Goal: Navigation & Orientation: Find specific page/section

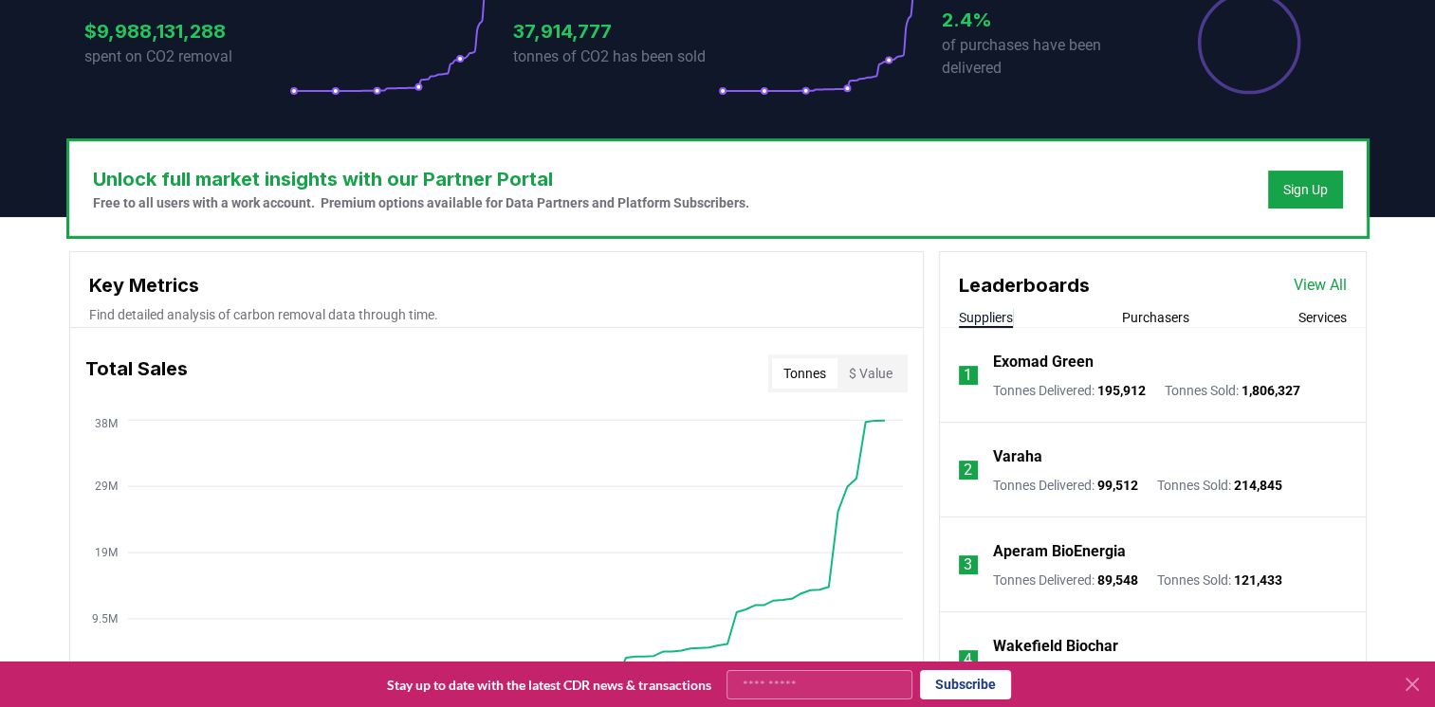
scroll to position [569, 0]
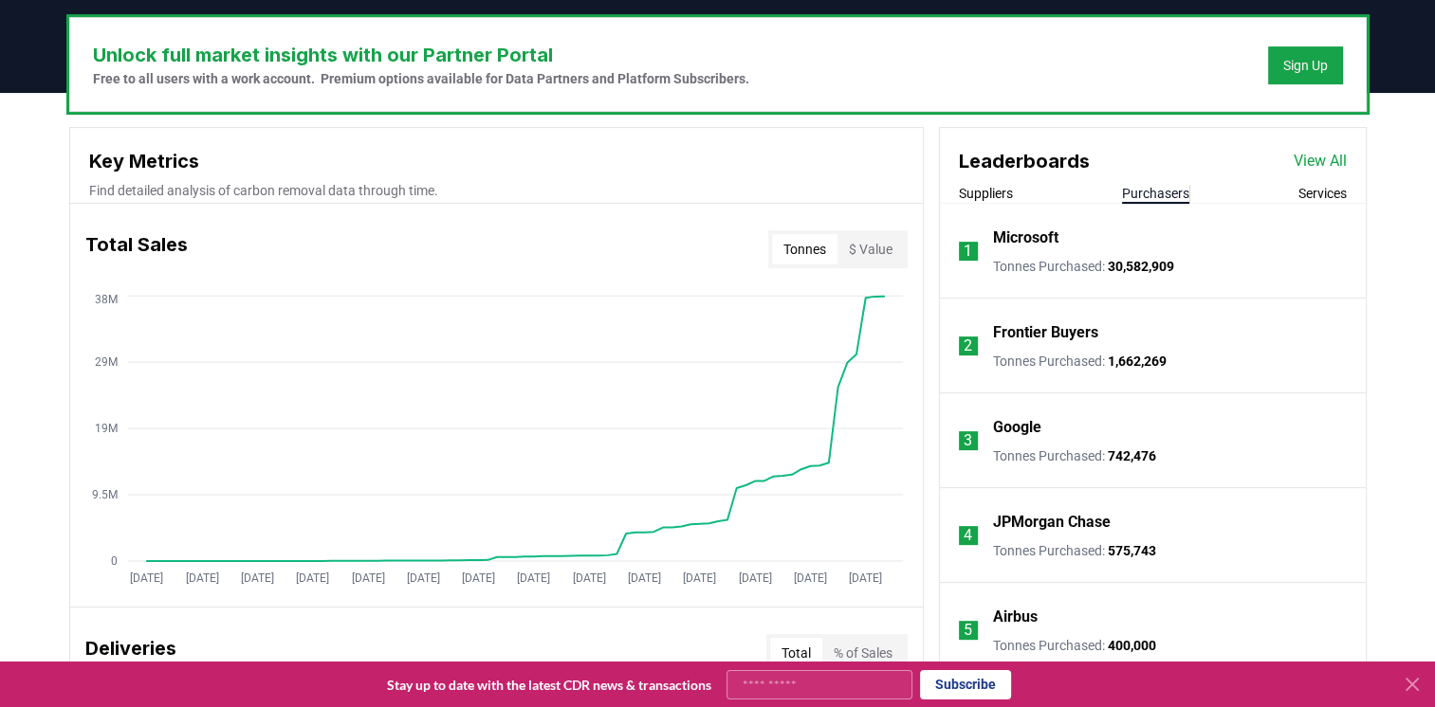
click at [1150, 187] on button "Purchasers" at bounding box center [1155, 193] width 67 height 19
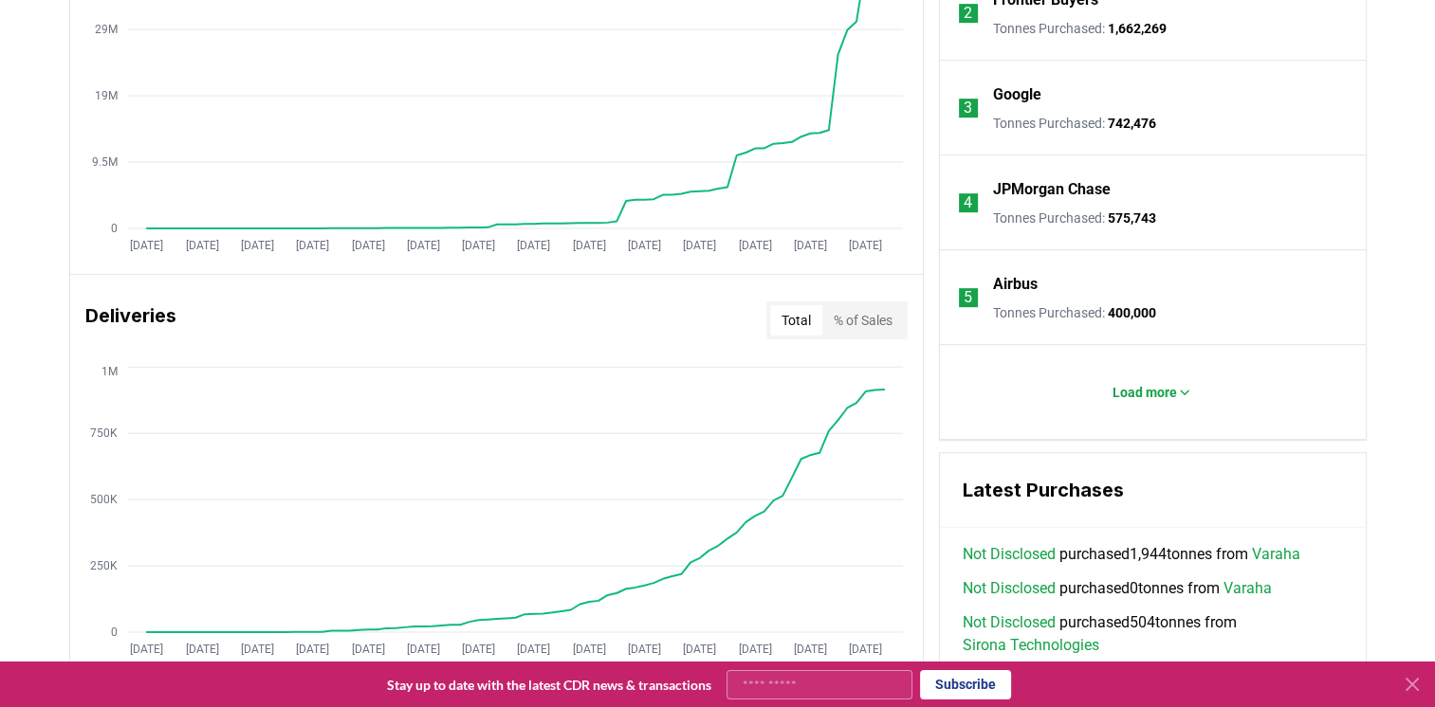
scroll to position [948, 0]
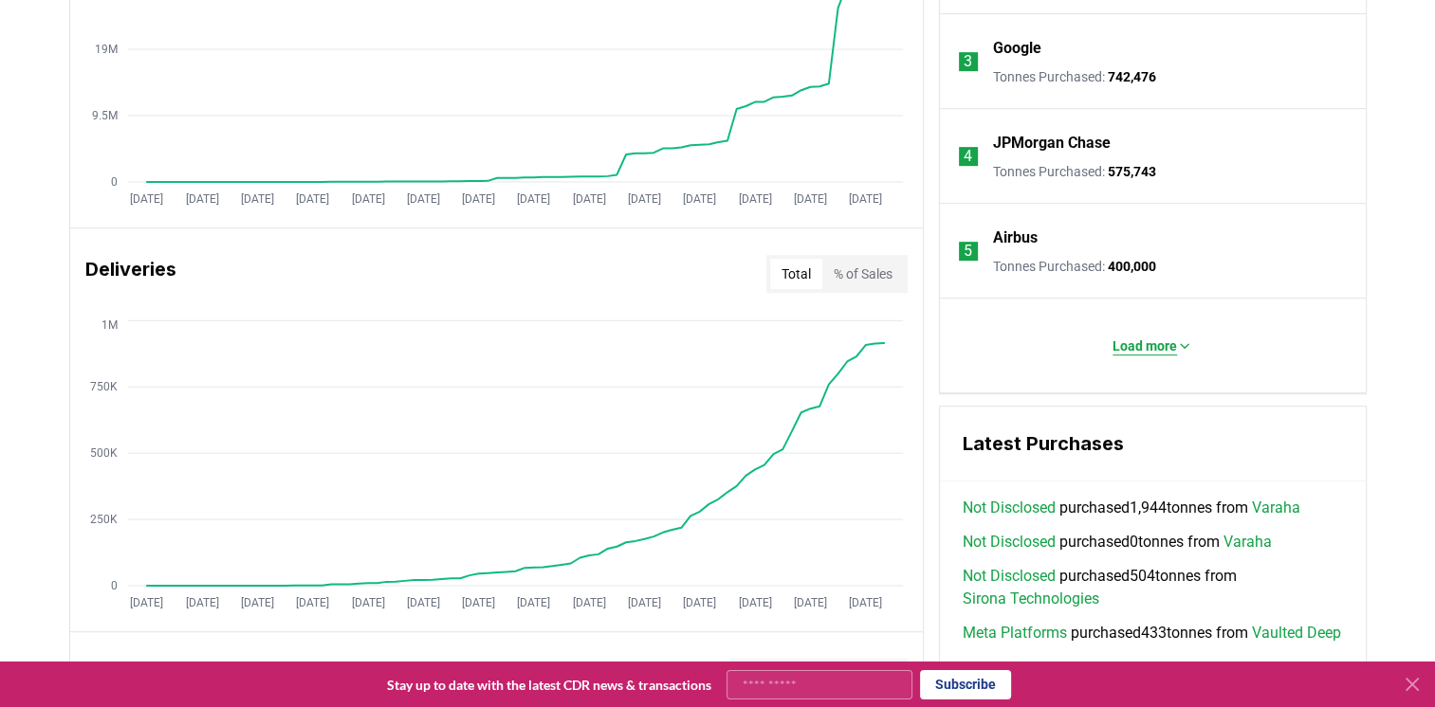
click at [1161, 343] on p "Load more" at bounding box center [1144, 346] width 64 height 19
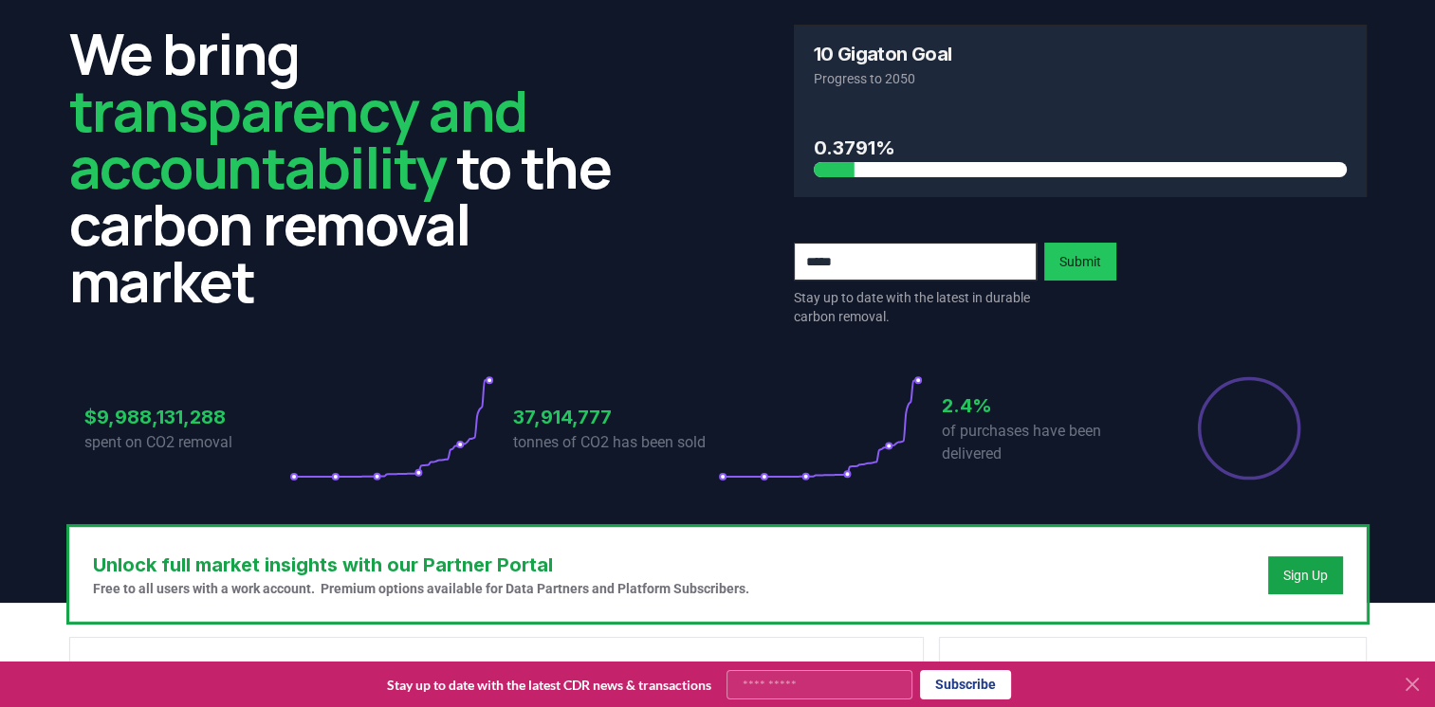
scroll to position [0, 0]
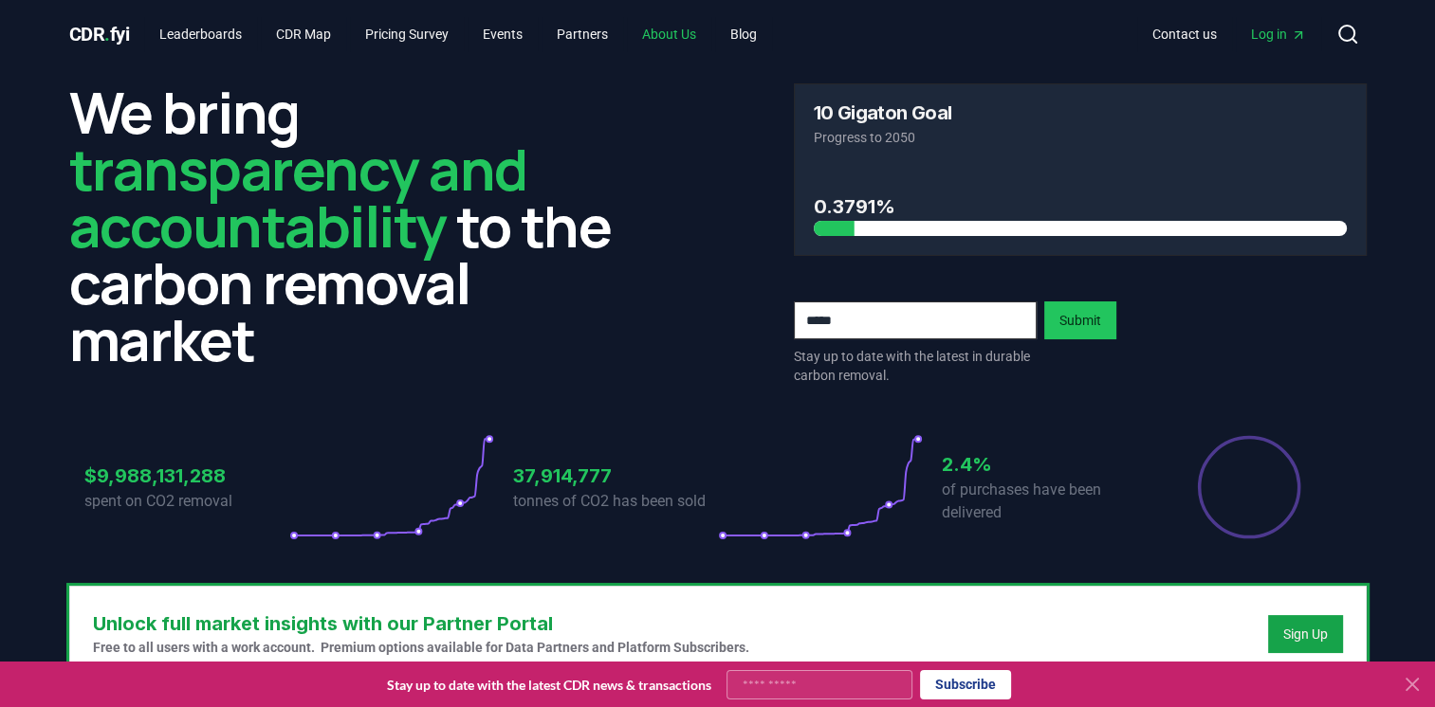
click at [681, 40] on link "About Us" at bounding box center [669, 34] width 84 height 34
